Goal: Task Accomplishment & Management: Complete application form

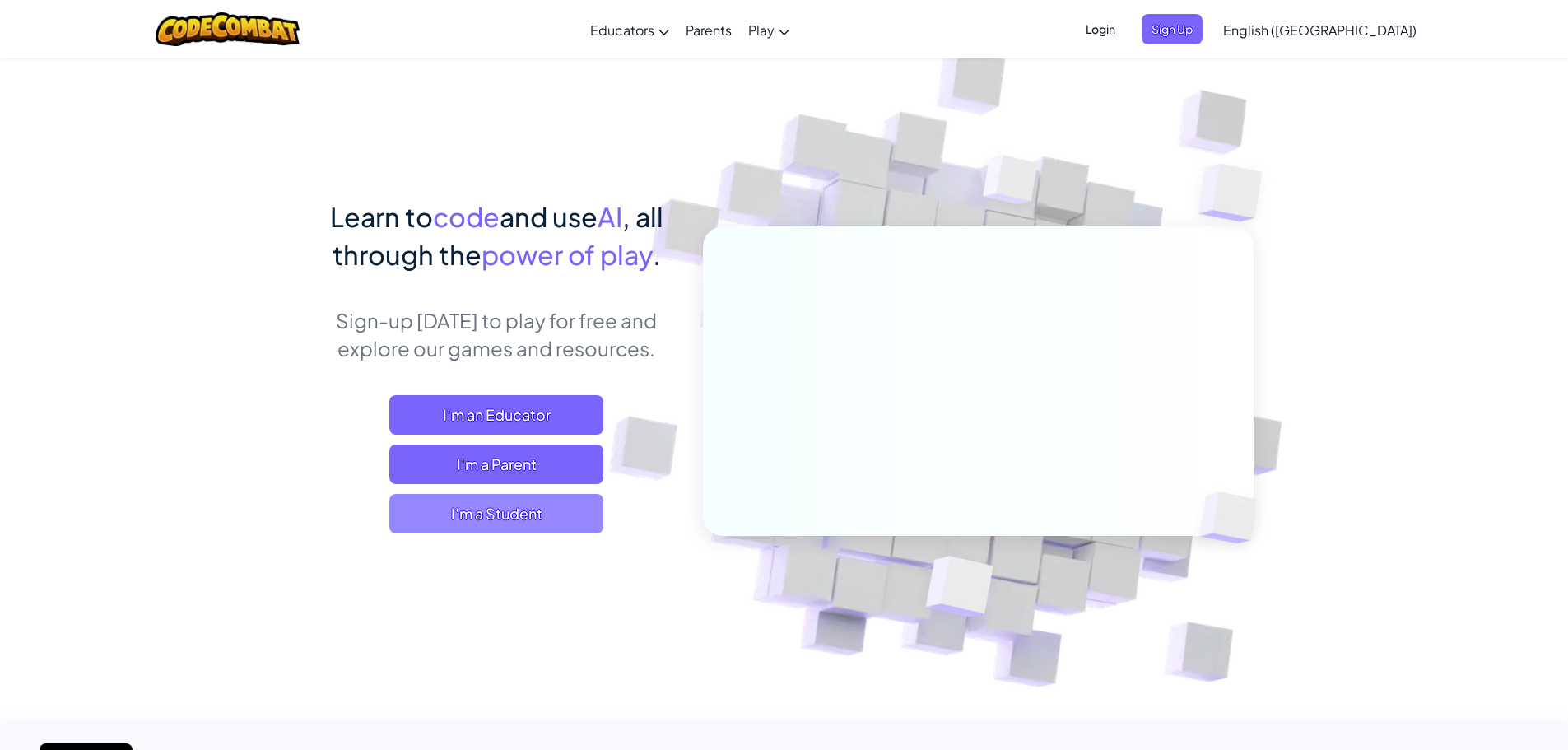
click at [473, 510] on span "I'm a Student" at bounding box center [496, 512] width 214 height 39
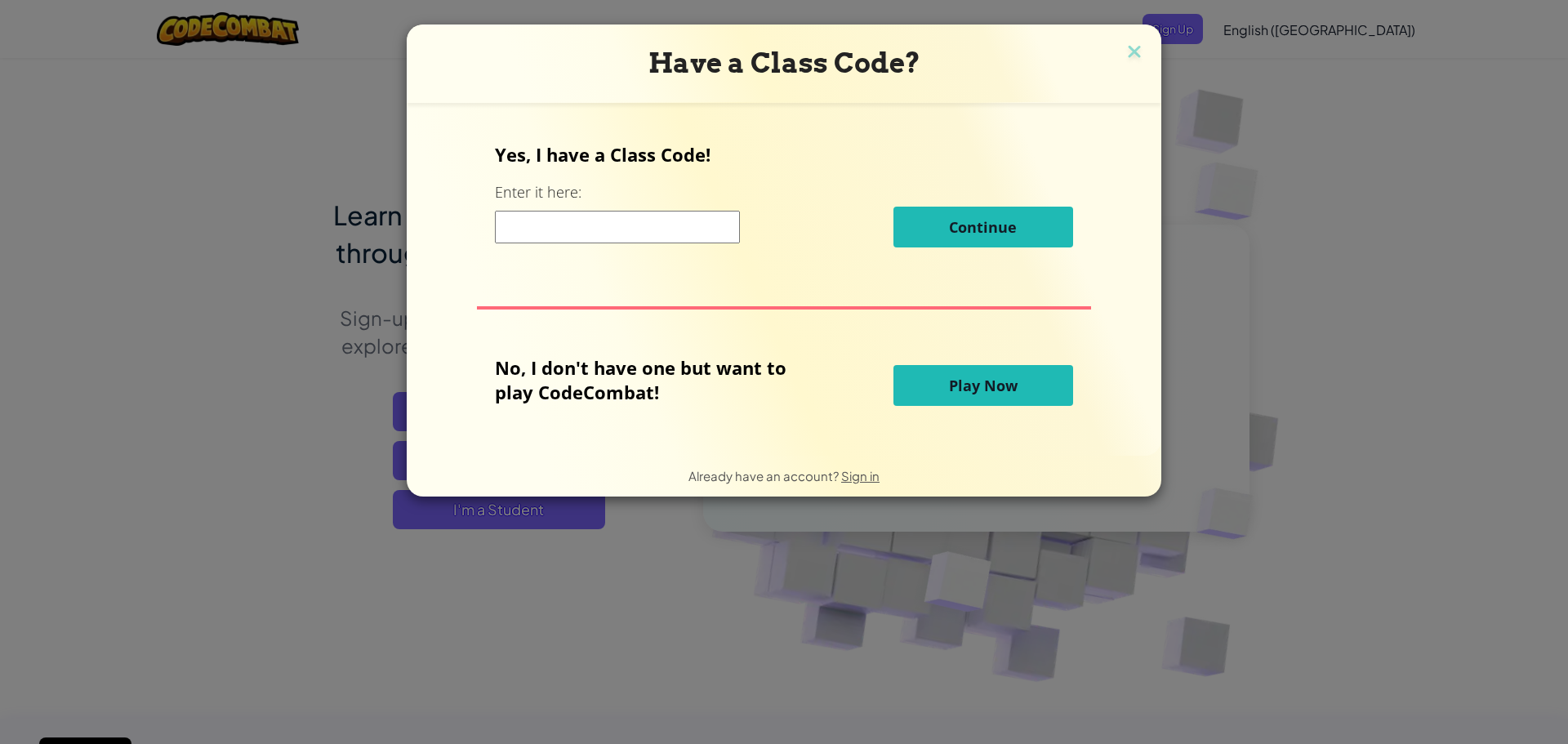
click at [559, 216] on input at bounding box center [617, 227] width 245 height 33
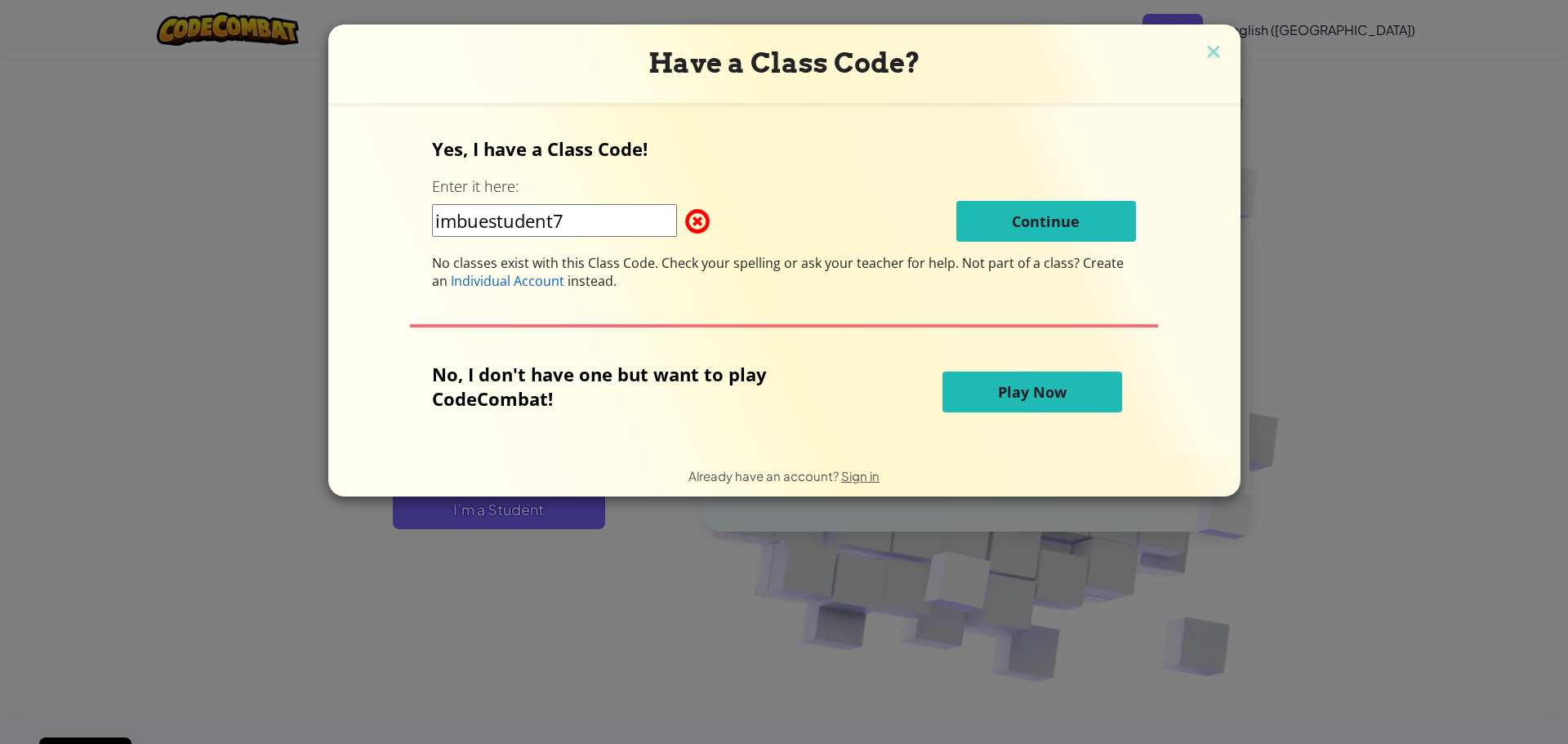
click at [632, 217] on input "imbuestudent7" at bounding box center [554, 220] width 245 height 33
type input "i"
type input "I"
type input "Imbuestudent7"
click at [1223, 55] on div "Have a Class Code?" at bounding box center [784, 63] width 912 height 79
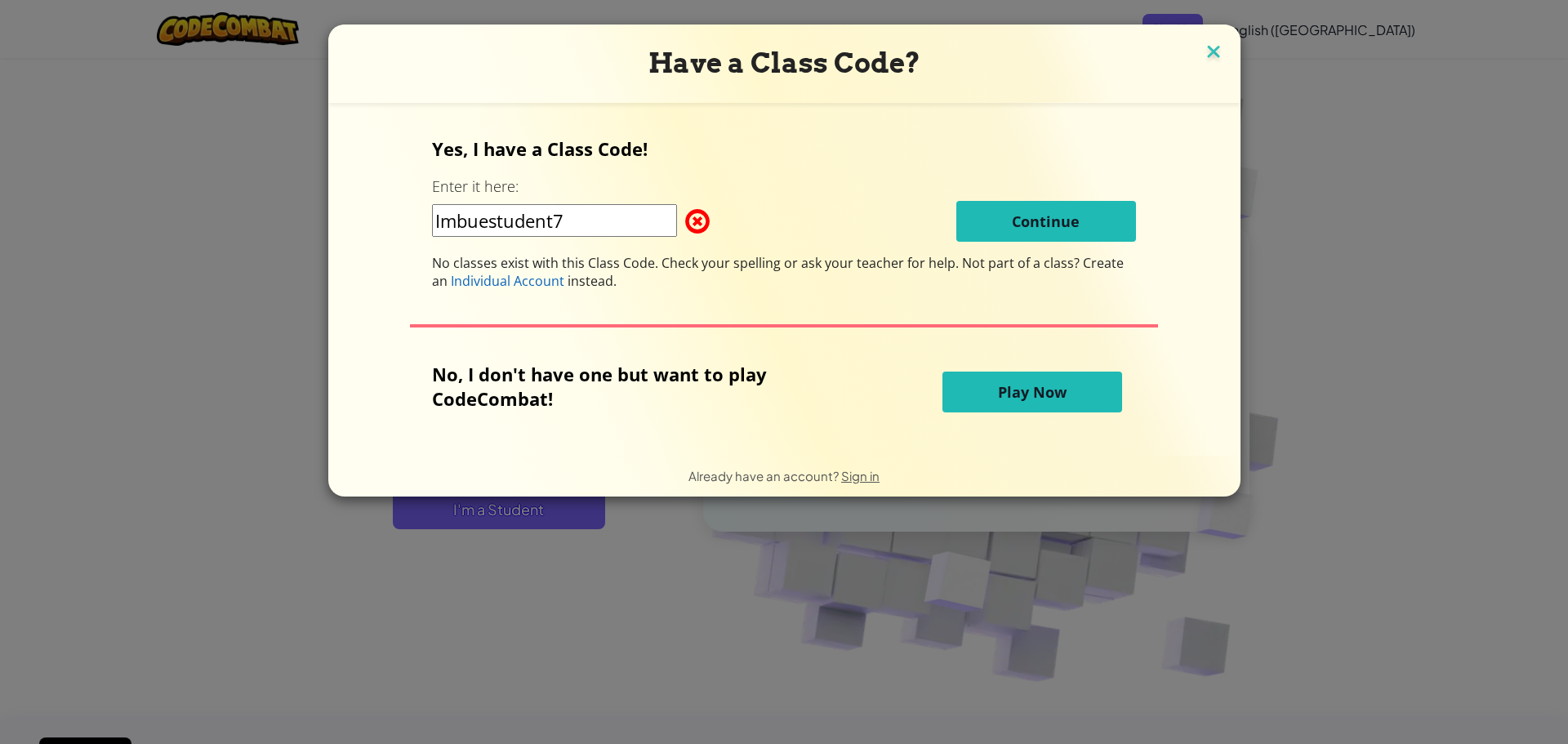
click at [1215, 55] on img at bounding box center [1214, 52] width 22 height 24
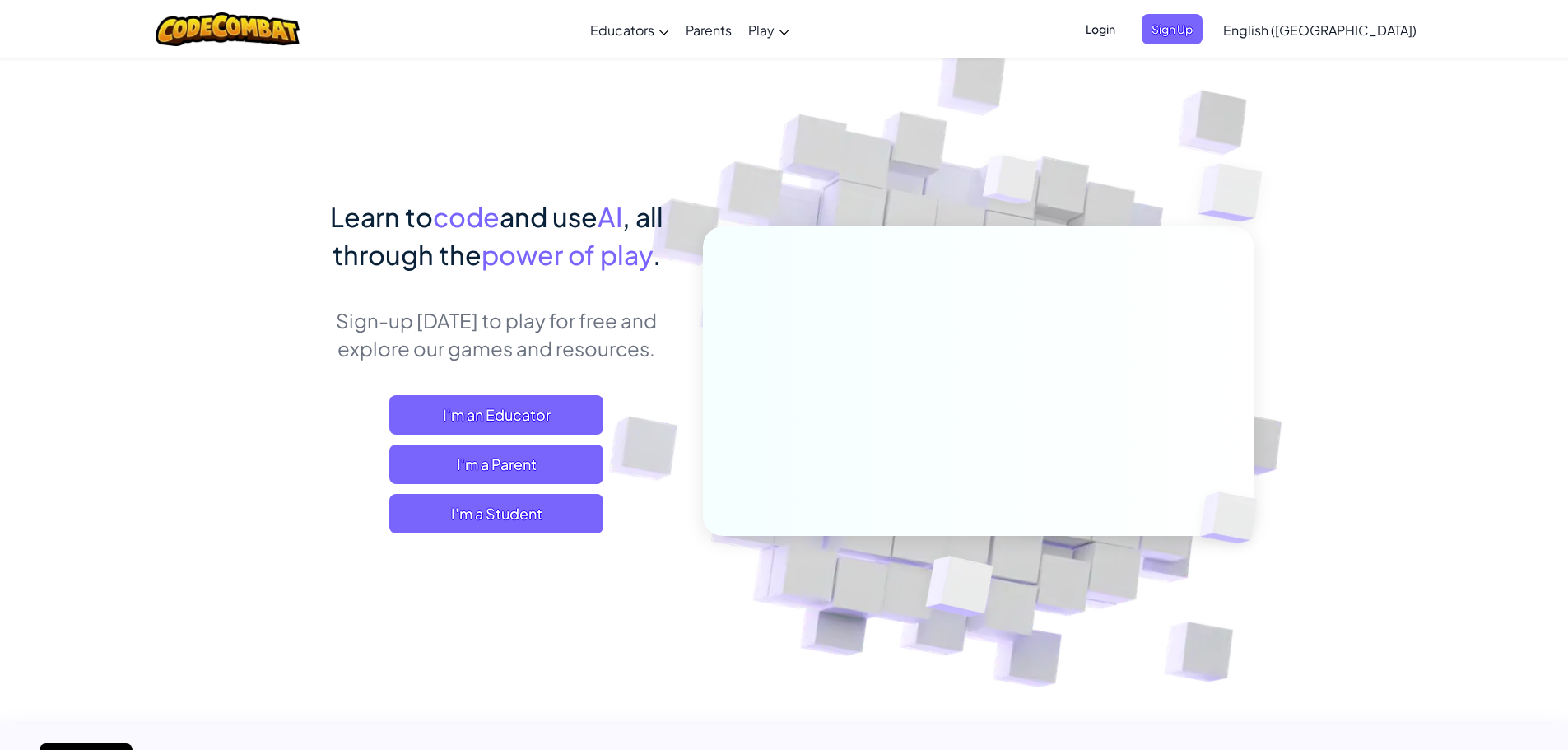
click at [1125, 31] on span "Login" at bounding box center [1101, 28] width 49 height 30
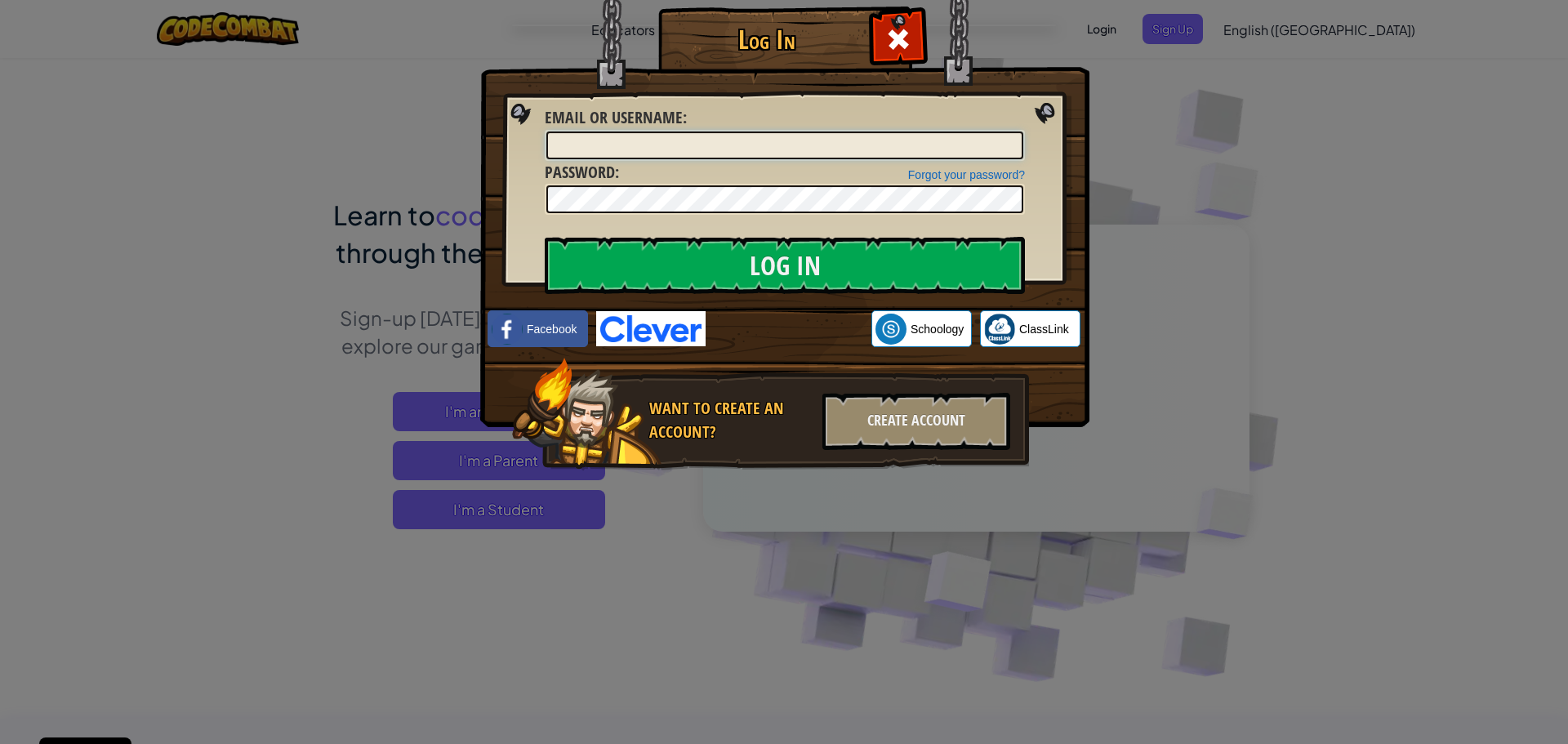
click at [622, 140] on input "Email or Username :" at bounding box center [785, 145] width 477 height 28
click at [636, 136] on input "ImbueStudent6" at bounding box center [785, 145] width 477 height 28
click at [651, 145] on input "ImbueStudent6" at bounding box center [785, 145] width 477 height 28
type input "ImbueStudent7"
click at [770, 278] on input "Log In" at bounding box center [785, 265] width 481 height 57
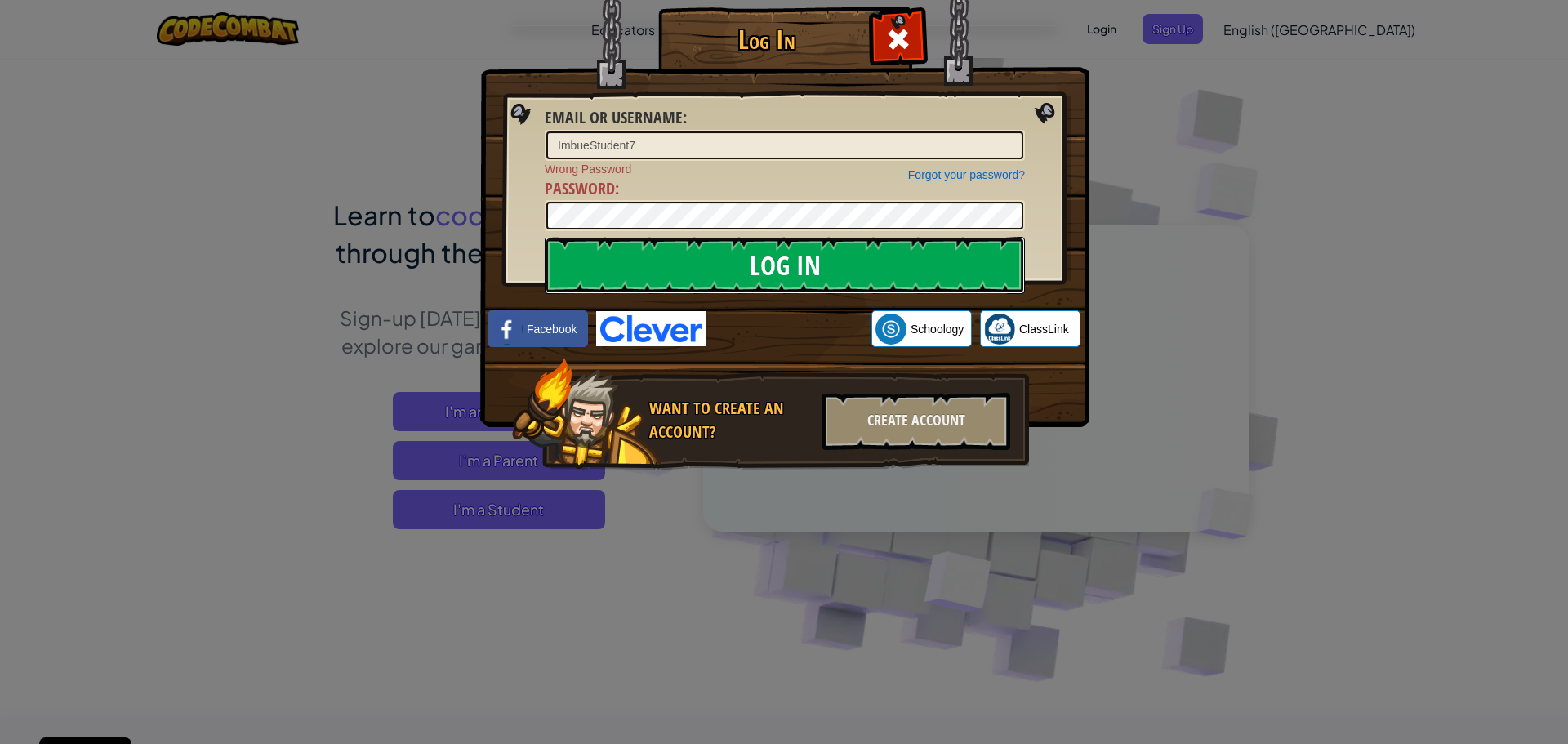
click at [670, 289] on input "Log In" at bounding box center [785, 265] width 481 height 57
click at [616, 251] on input "Log In" at bounding box center [785, 265] width 481 height 57
click at [441, 183] on div "Log In Email or Username : ImbueStudent7 Forgot your password? Wrong Password P…" at bounding box center [784, 372] width 1568 height 744
click at [545, 237] on input "Log In" at bounding box center [785, 265] width 481 height 57
